Goal: Information Seeking & Learning: Learn about a topic

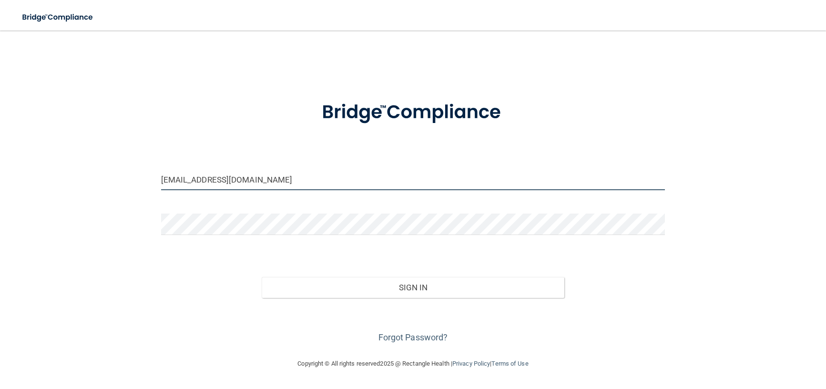
drag, startPoint x: 235, startPoint y: 184, endPoint x: 230, endPoint y: 181, distance: 6.4
click at [230, 181] on input "[EMAIL_ADDRESS][DOMAIN_NAME]" at bounding box center [413, 179] width 504 height 21
drag, startPoint x: 250, startPoint y: 181, endPoint x: 61, endPoint y: 179, distance: 188.7
click at [67, 179] on div "[EMAIL_ADDRESS][DOMAIN_NAME] Invalid email/password. You don't have permission …" at bounding box center [413, 194] width 788 height 308
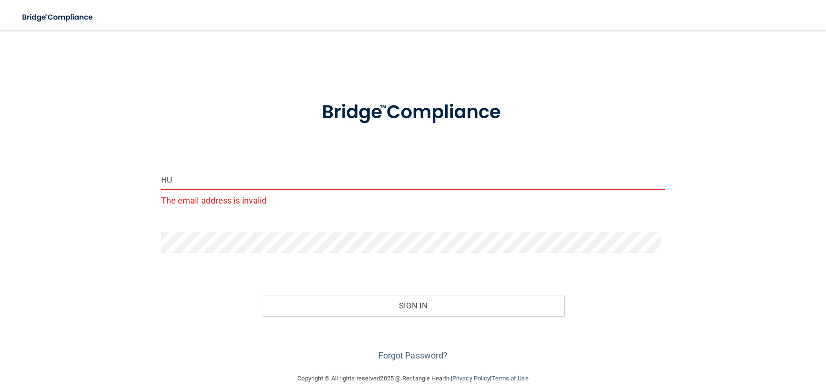
type input "H"
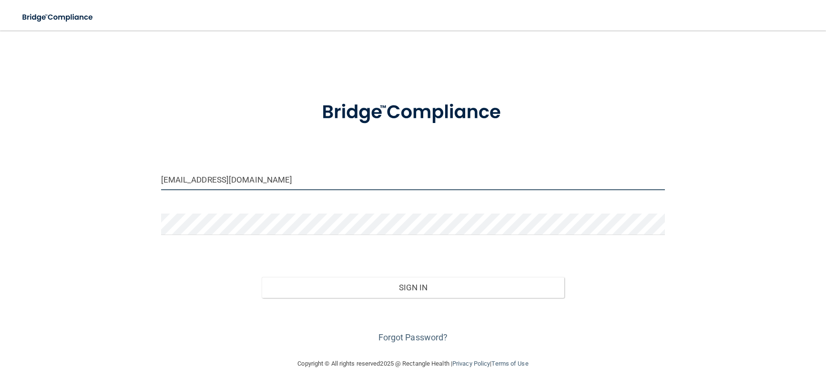
type input "[EMAIL_ADDRESS][DOMAIN_NAME]"
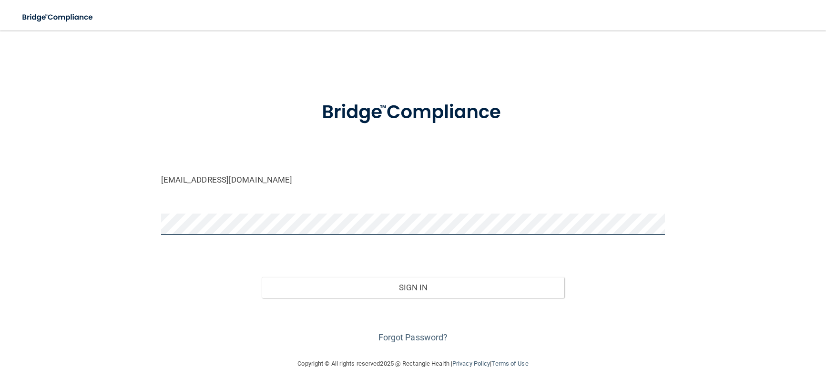
click at [16, 227] on main "[EMAIL_ADDRESS][DOMAIN_NAME] Invalid email/password. You don't have permission …" at bounding box center [413, 210] width 826 height 358
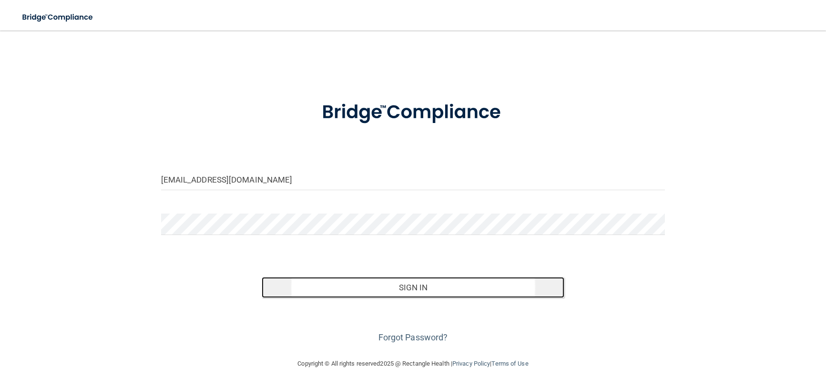
click at [413, 282] on button "Sign In" at bounding box center [413, 287] width 303 height 21
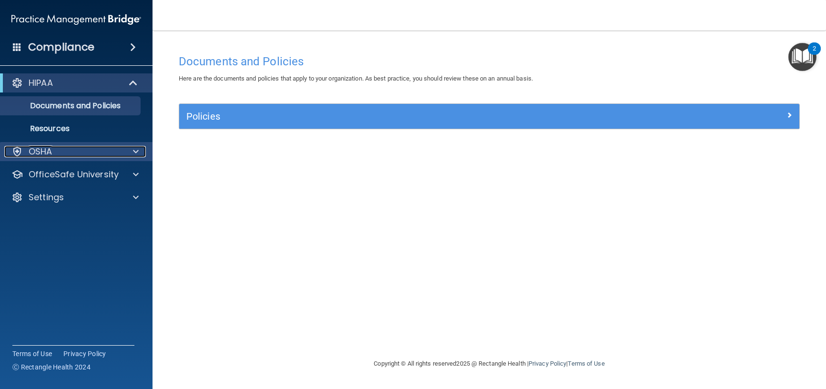
click at [48, 152] on p "OSHA" at bounding box center [41, 151] width 24 height 11
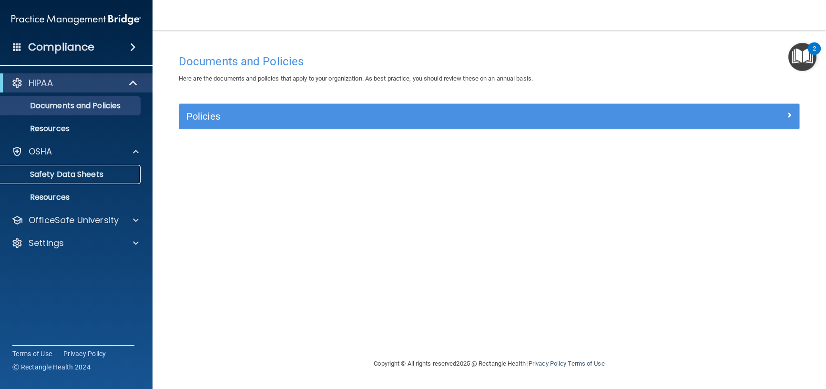
click at [65, 173] on p "Safety Data Sheets" at bounding box center [71, 175] width 130 height 10
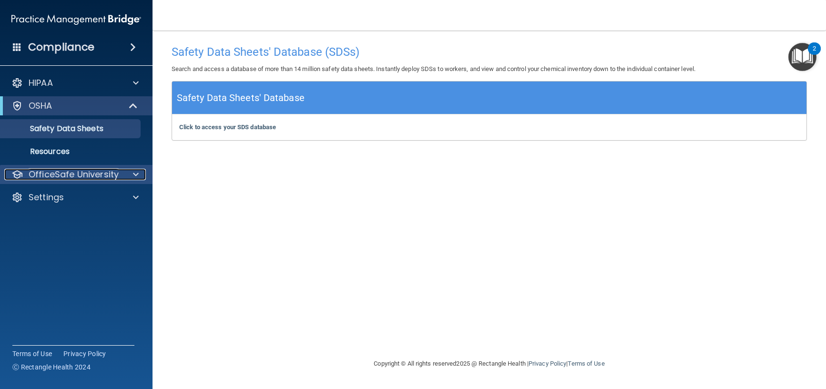
click at [59, 174] on p "OfficeSafe University" at bounding box center [74, 174] width 90 height 11
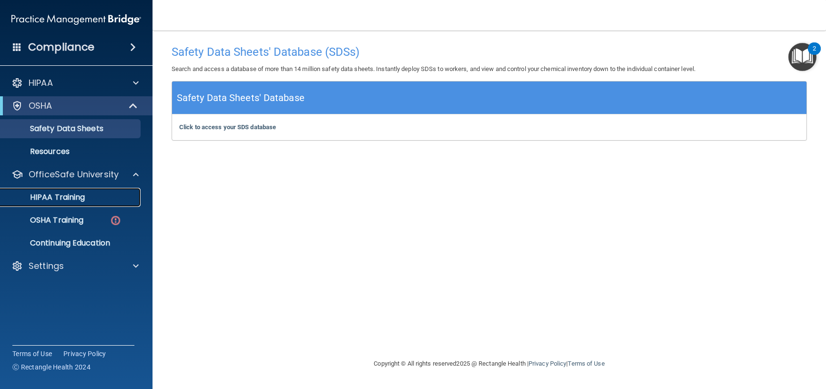
click at [64, 197] on p "HIPAA Training" at bounding box center [45, 198] width 79 height 10
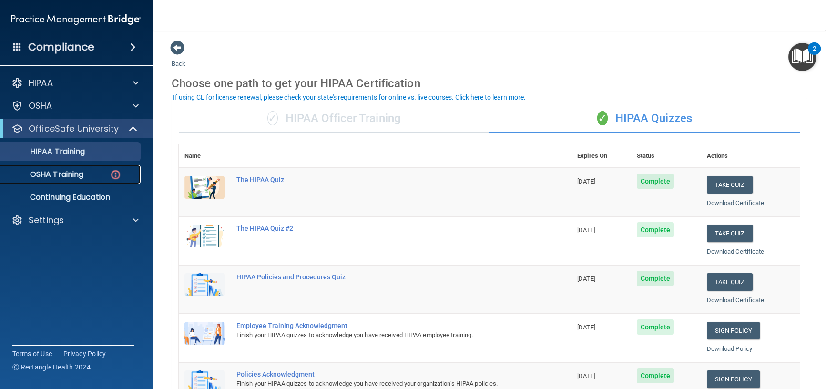
click at [69, 175] on p "OSHA Training" at bounding box center [44, 175] width 77 height 10
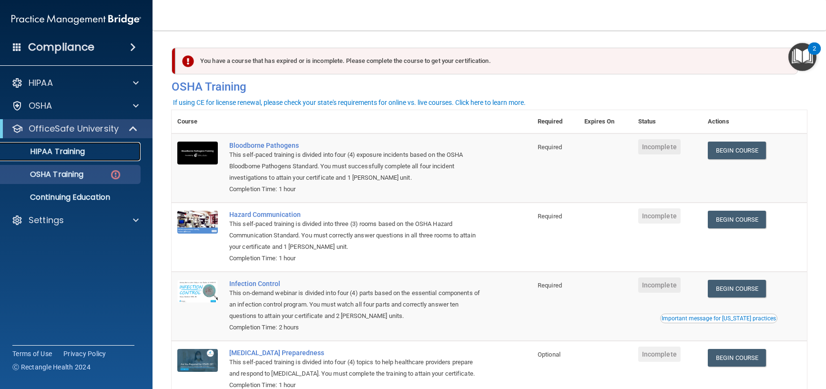
click at [51, 152] on p "HIPAA Training" at bounding box center [45, 152] width 79 height 10
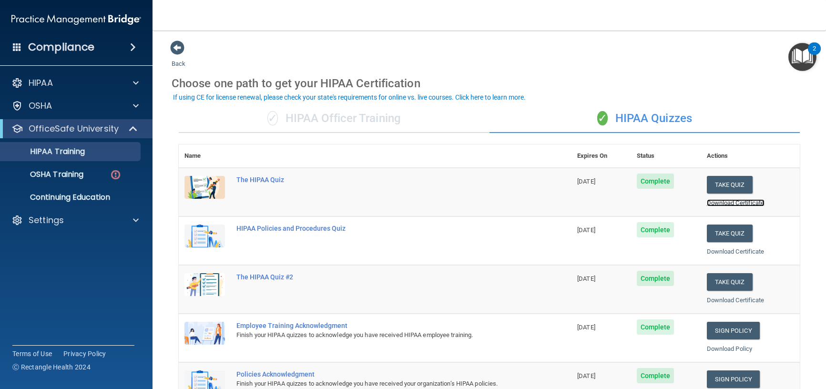
click at [730, 202] on link "Download Certificate" at bounding box center [736, 202] width 58 height 7
click at [722, 203] on link "Download Certificate" at bounding box center [736, 202] width 58 height 7
click at [742, 254] on link "Download Certificate" at bounding box center [736, 251] width 58 height 7
click at [722, 300] on link "Download Certificate" at bounding box center [736, 299] width 58 height 7
click at [727, 348] on link "Download Policy" at bounding box center [730, 348] width 46 height 7
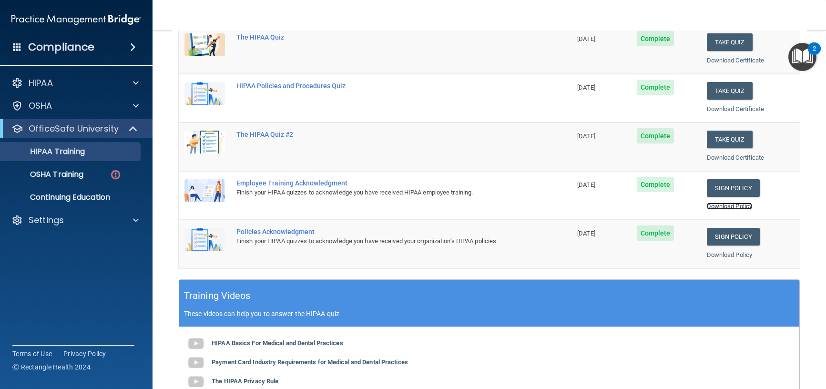
scroll to position [143, 0]
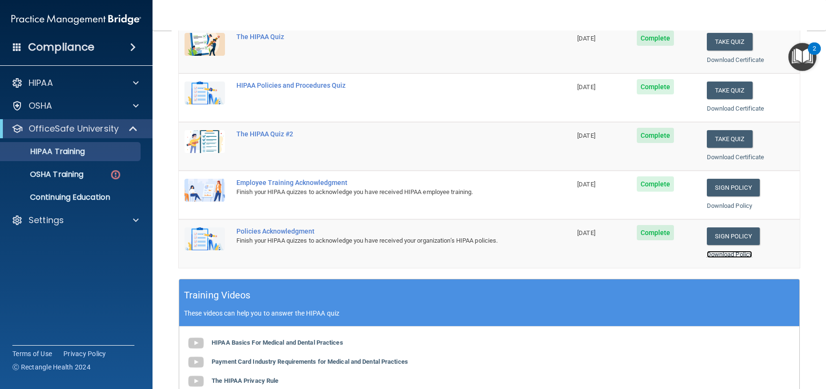
click at [727, 254] on link "Download Policy" at bounding box center [730, 254] width 46 height 7
click at [61, 171] on p "OSHA Training" at bounding box center [44, 175] width 77 height 10
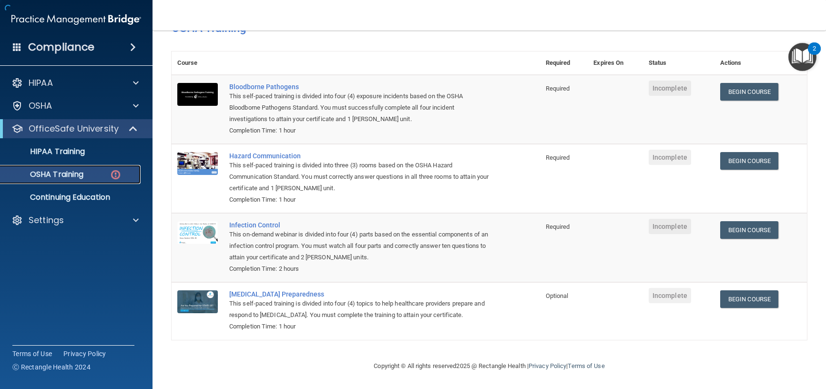
scroll to position [61, 0]
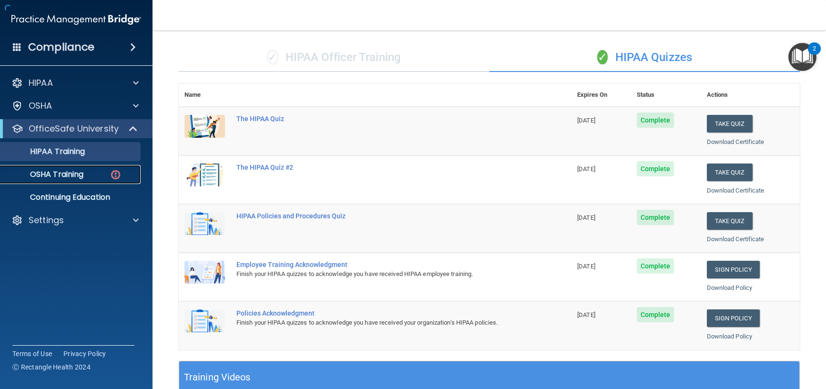
scroll to position [329, 0]
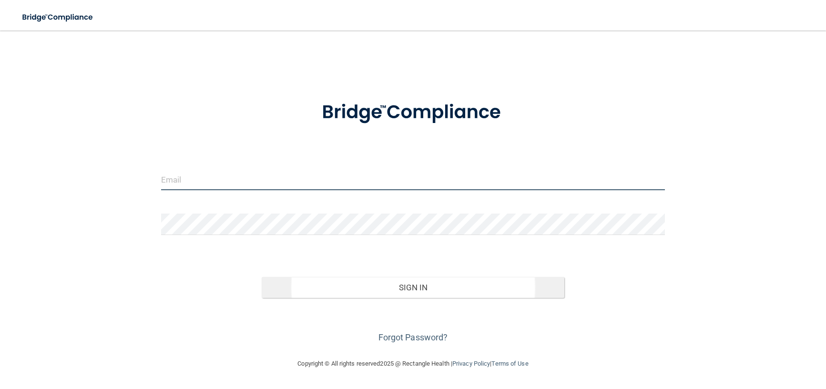
type input "[EMAIL_ADDRESS][DOMAIN_NAME]"
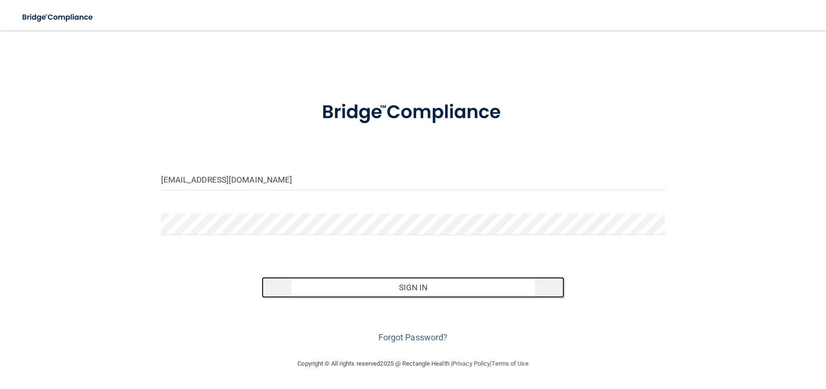
click at [397, 288] on button "Sign In" at bounding box center [413, 287] width 303 height 21
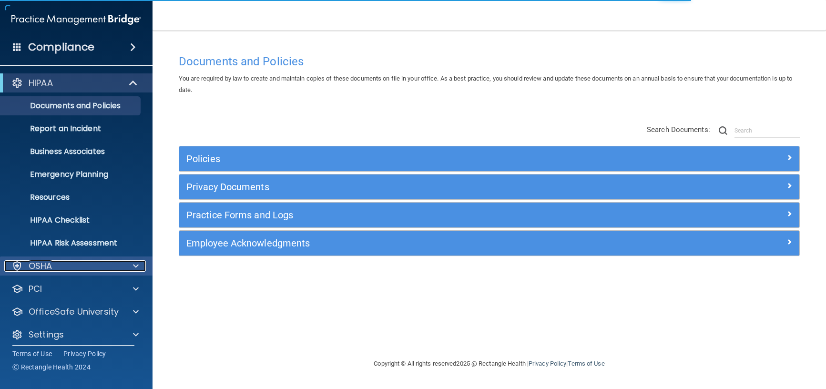
click at [86, 268] on div "OSHA" at bounding box center [63, 265] width 118 height 11
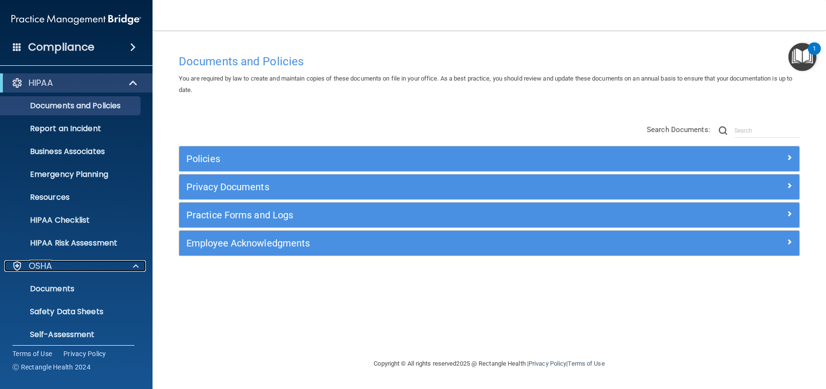
scroll to position [121, 0]
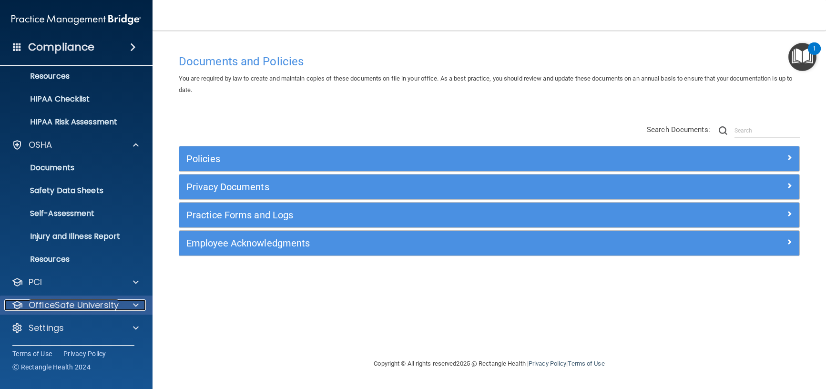
click at [75, 306] on p "OfficeSafe University" at bounding box center [74, 304] width 90 height 11
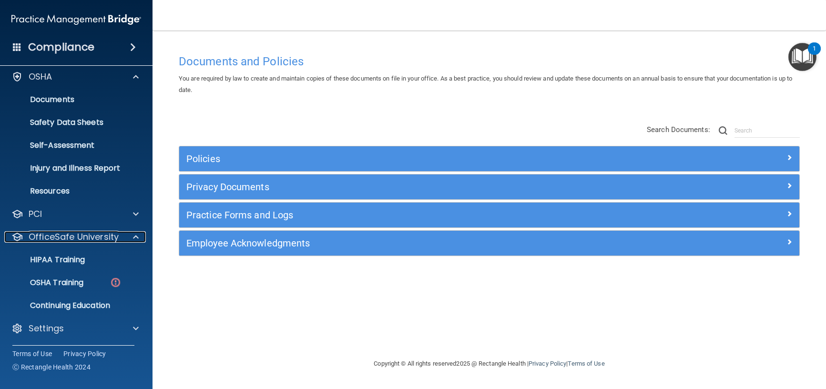
scroll to position [190, 0]
click at [67, 258] on p "HIPAA Training" at bounding box center [45, 259] width 79 height 10
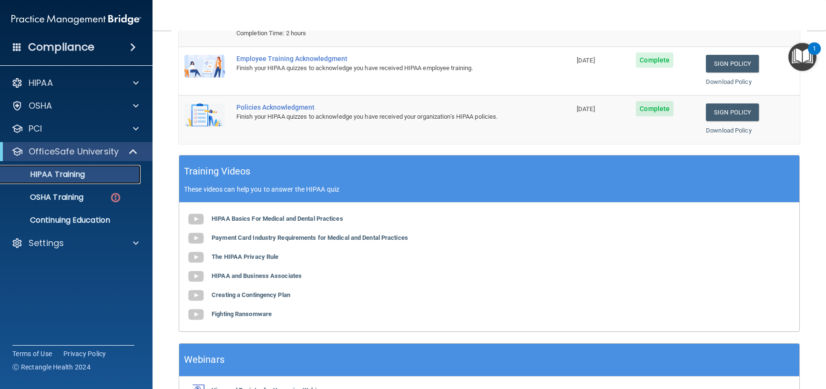
scroll to position [191, 0]
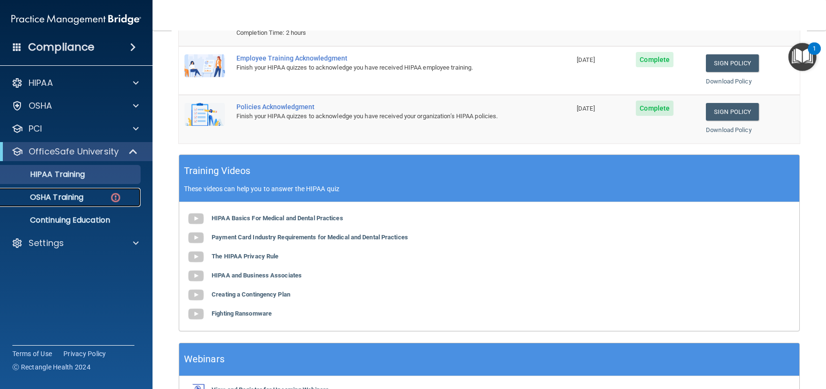
click at [61, 196] on p "OSHA Training" at bounding box center [44, 198] width 77 height 10
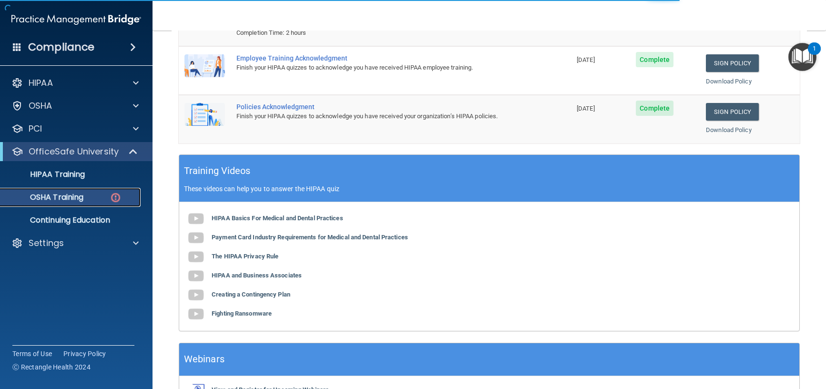
scroll to position [61, 0]
